Goal: Check status

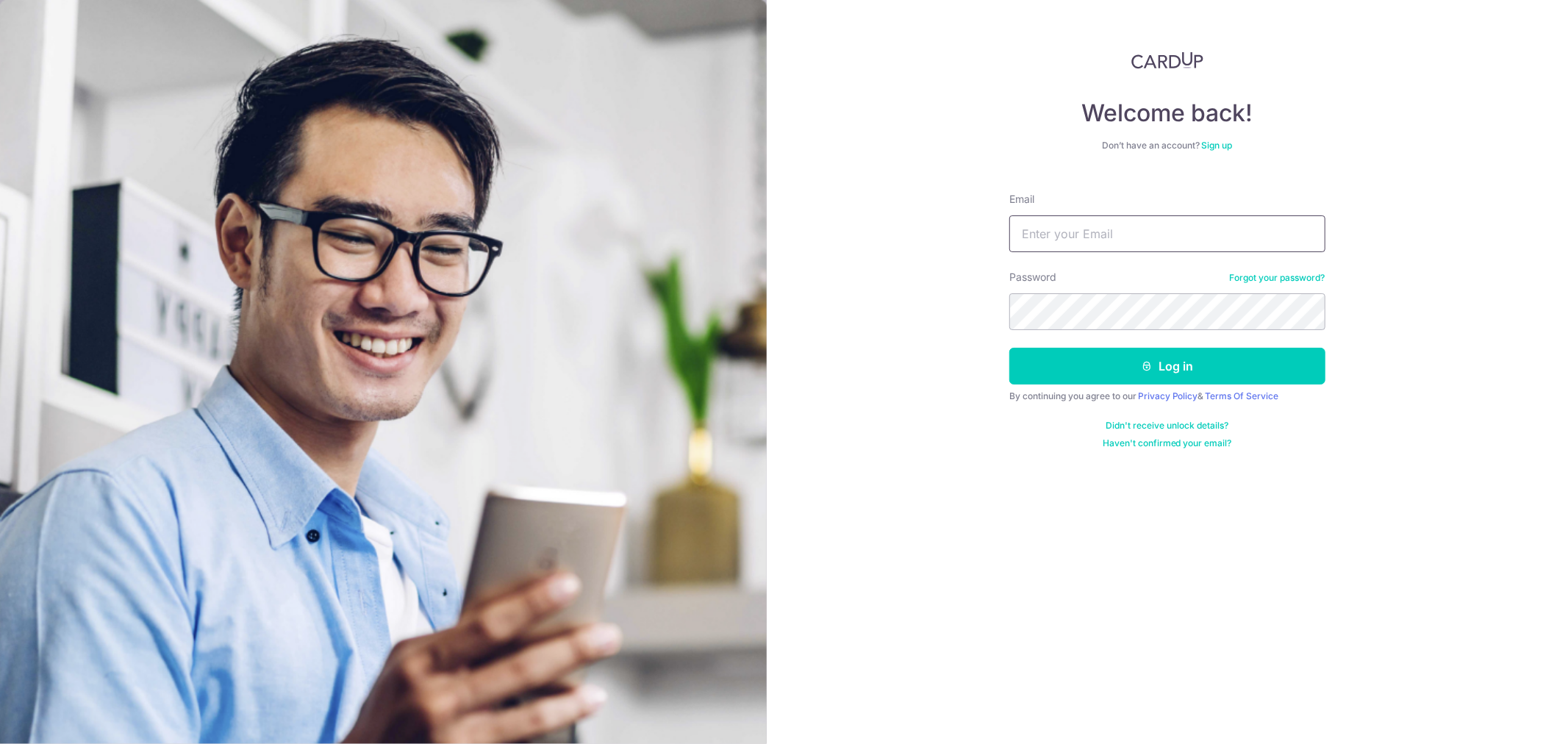
click at [1111, 247] on input "Email" at bounding box center [1167, 234] width 316 height 37
paste input "[EMAIL_ADDRESS][DOMAIN_NAME]"
type input "[EMAIL_ADDRESS][DOMAIN_NAME]"
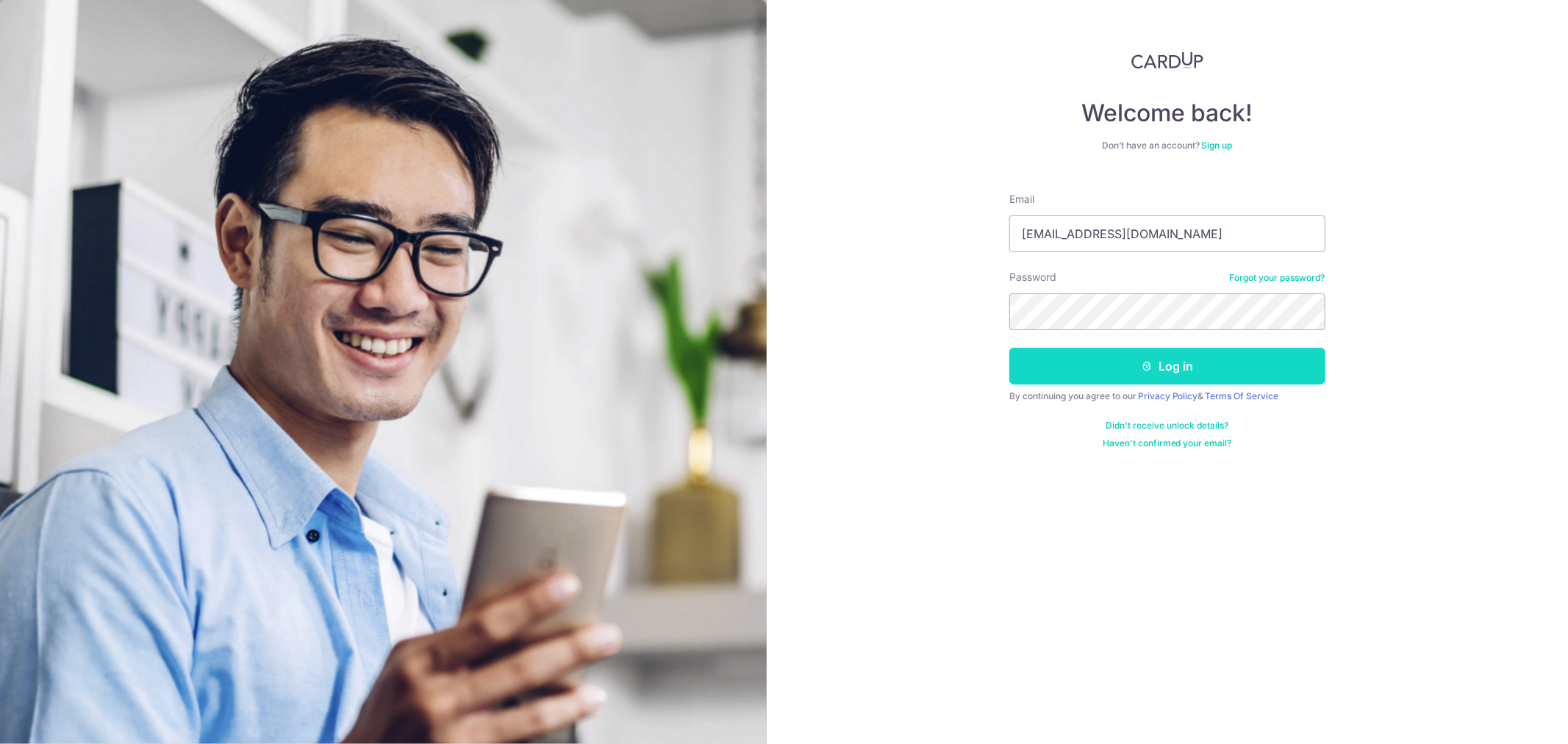
click at [1174, 376] on button "Log in" at bounding box center [1167, 366] width 316 height 37
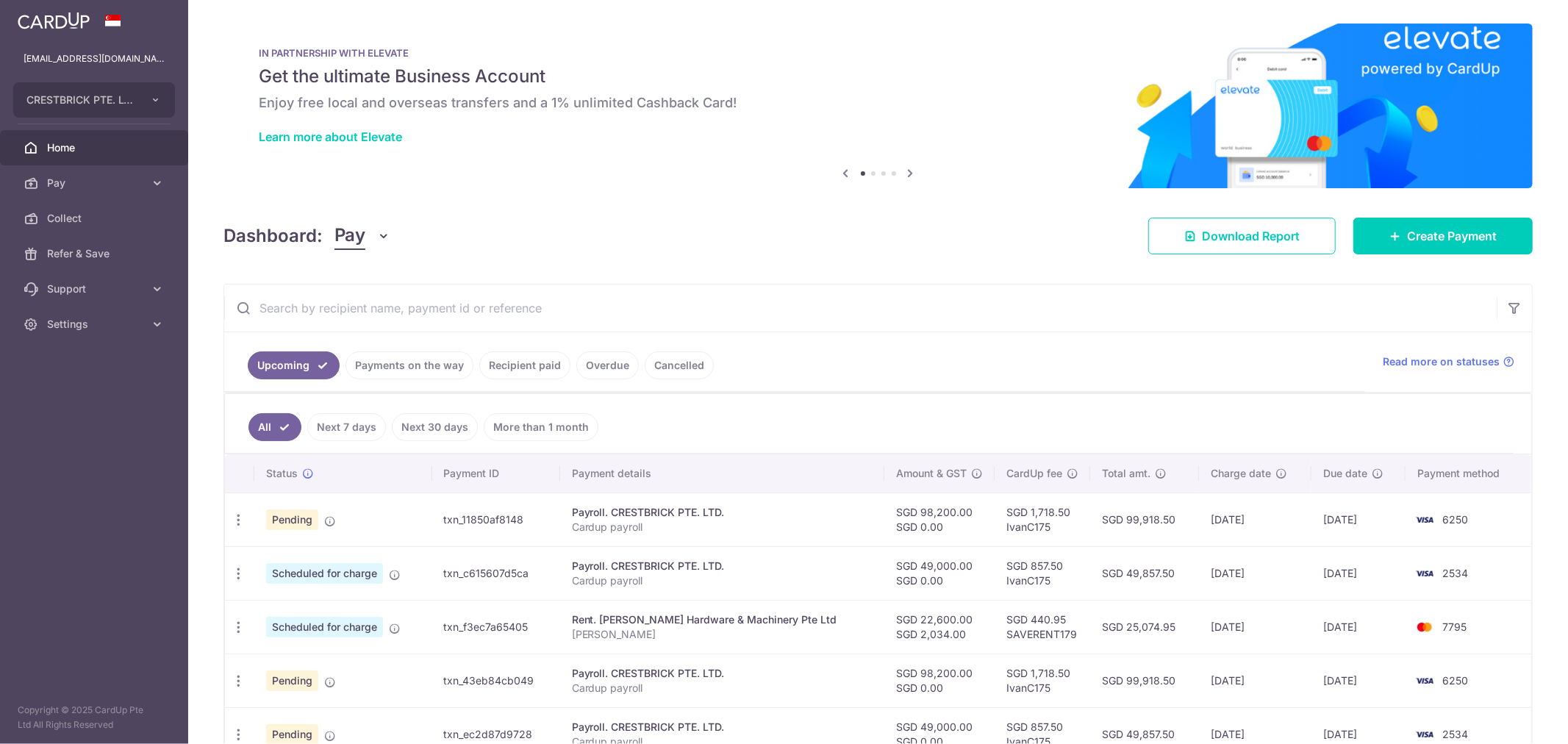
click at [501, 366] on link "Recipient paid" at bounding box center [525, 365] width 91 height 28
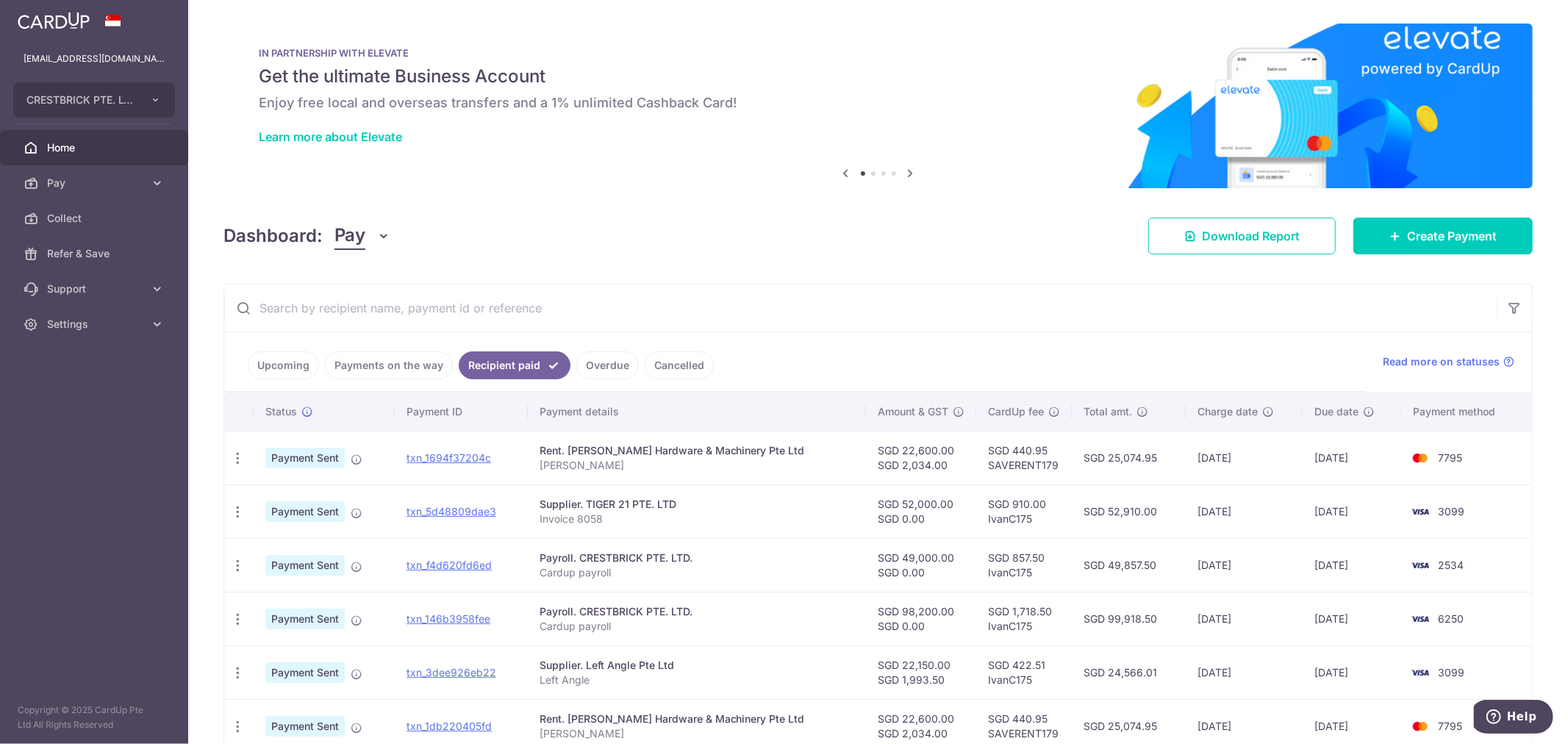
click at [1107, 453] on td "SGD 25,074.95" at bounding box center [1129, 457] width 114 height 53
copy td "25,074.95"
